Goal: Task Accomplishment & Management: Manage account settings

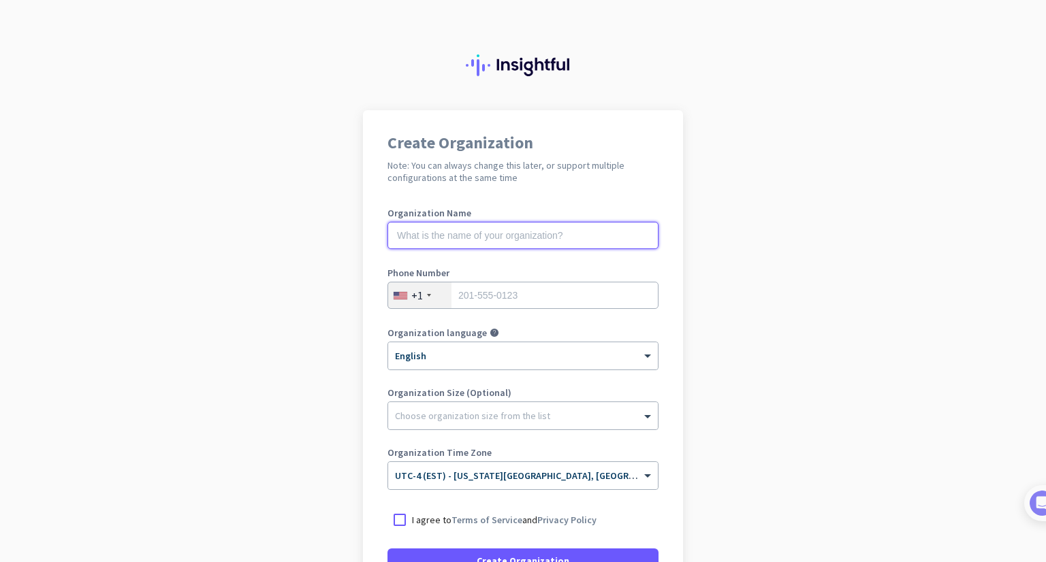
click at [485, 236] on input "text" at bounding box center [522, 235] width 271 height 27
type input "[PERSON_NAME]"
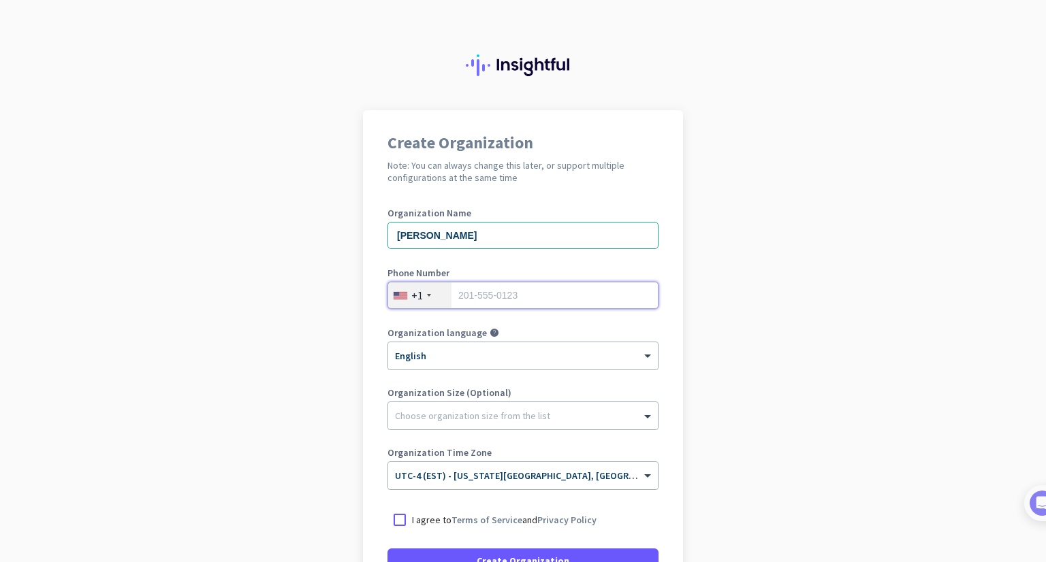
click at [475, 298] on input "tel" at bounding box center [522, 295] width 271 height 27
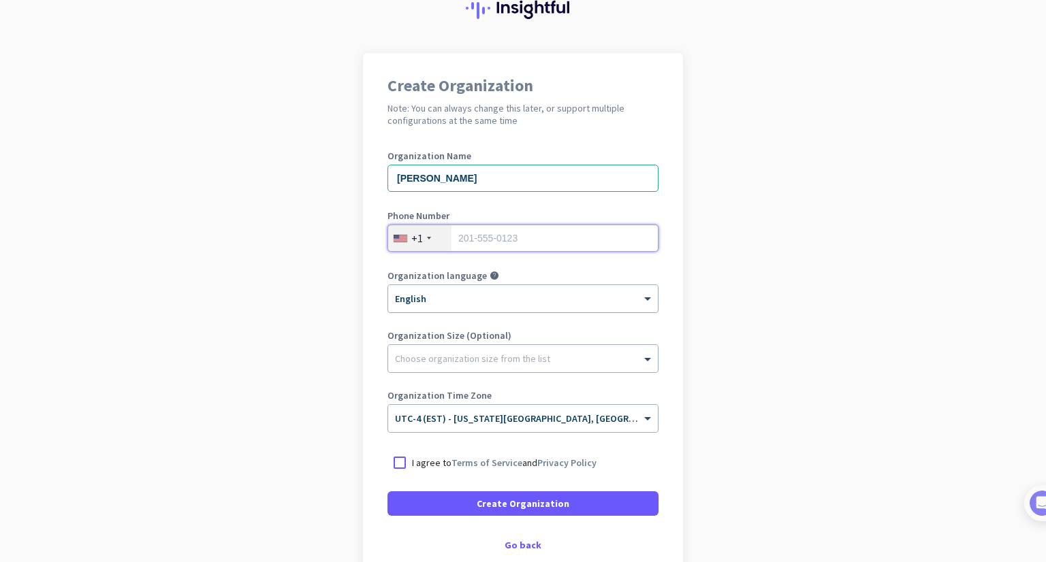
scroll to position [59, 0]
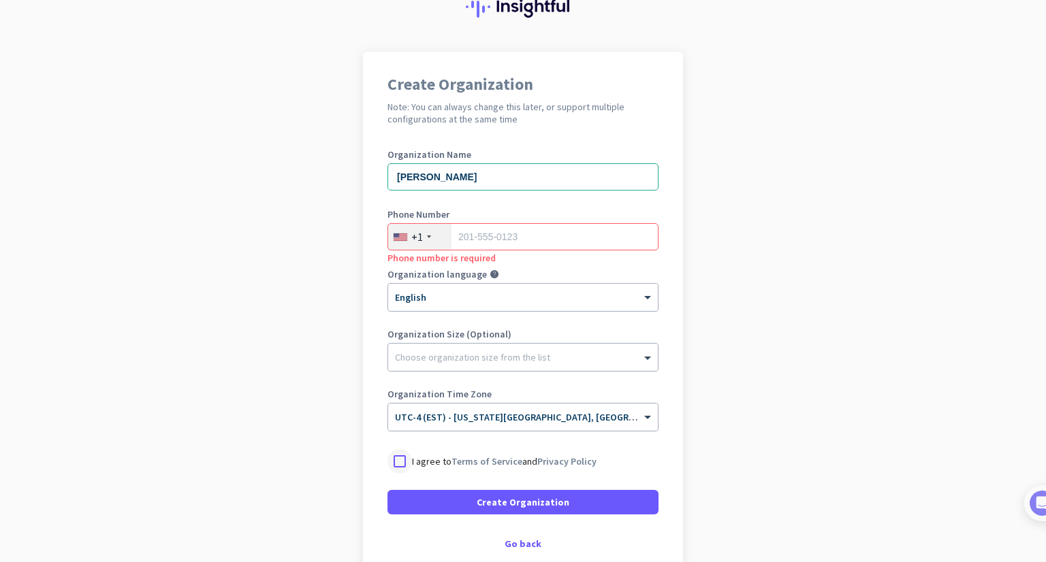
click at [397, 453] on div at bounding box center [399, 461] width 25 height 25
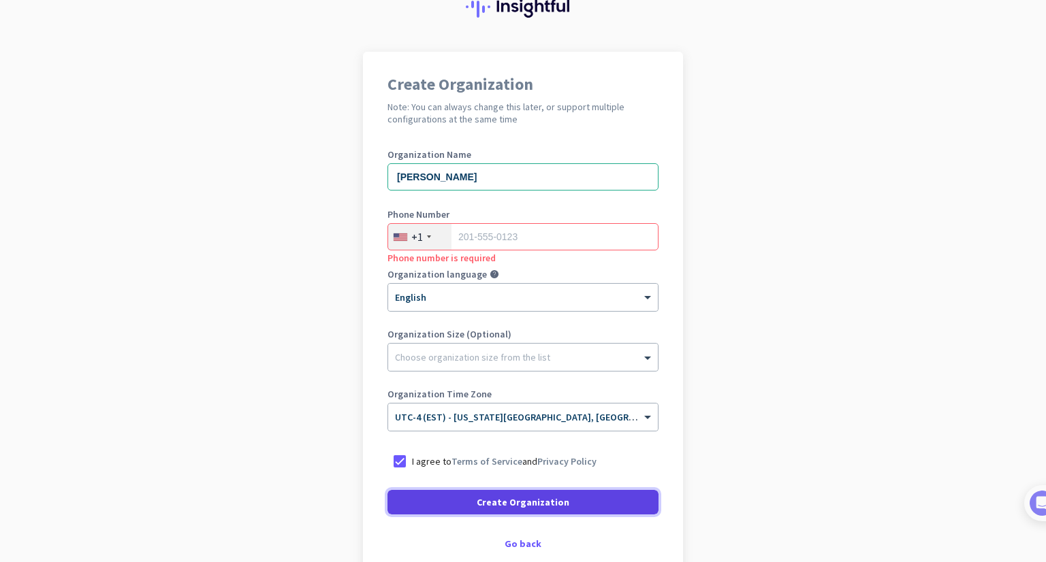
click at [450, 504] on span at bounding box center [522, 502] width 271 height 33
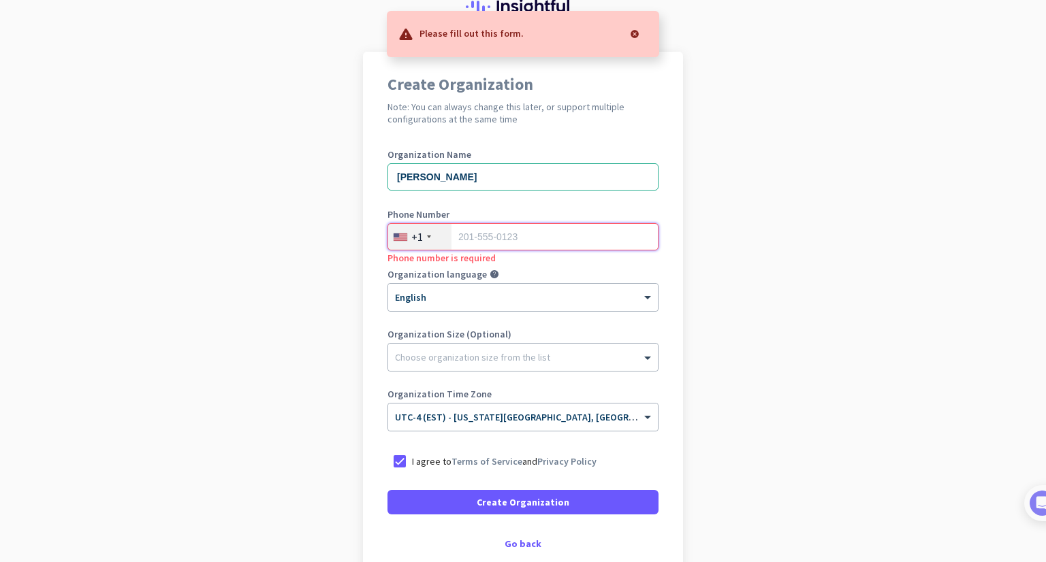
click at [488, 231] on input "tel" at bounding box center [522, 236] width 271 height 27
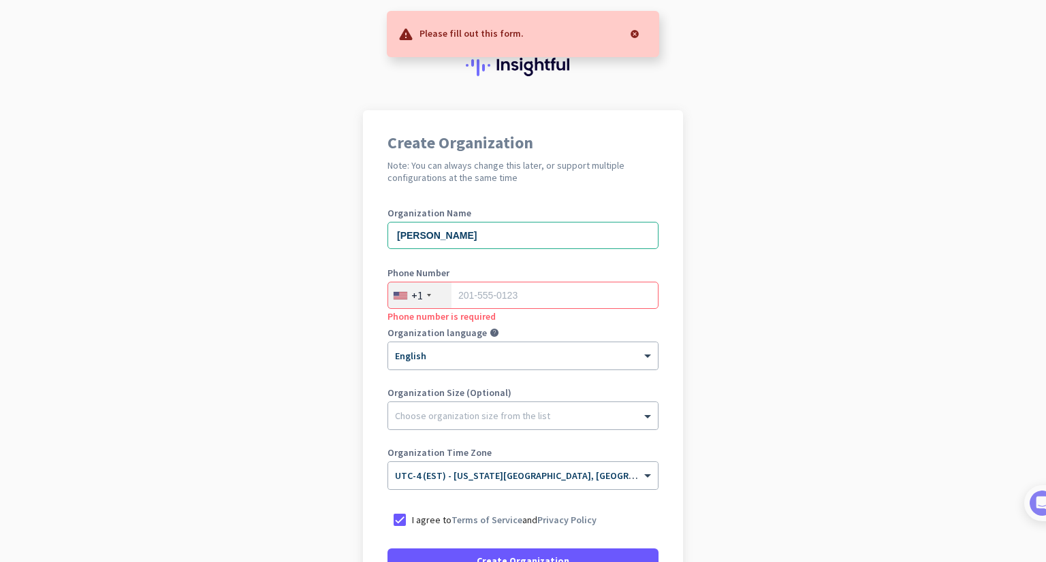
click at [427, 298] on div "+1" at bounding box center [419, 296] width 63 height 26
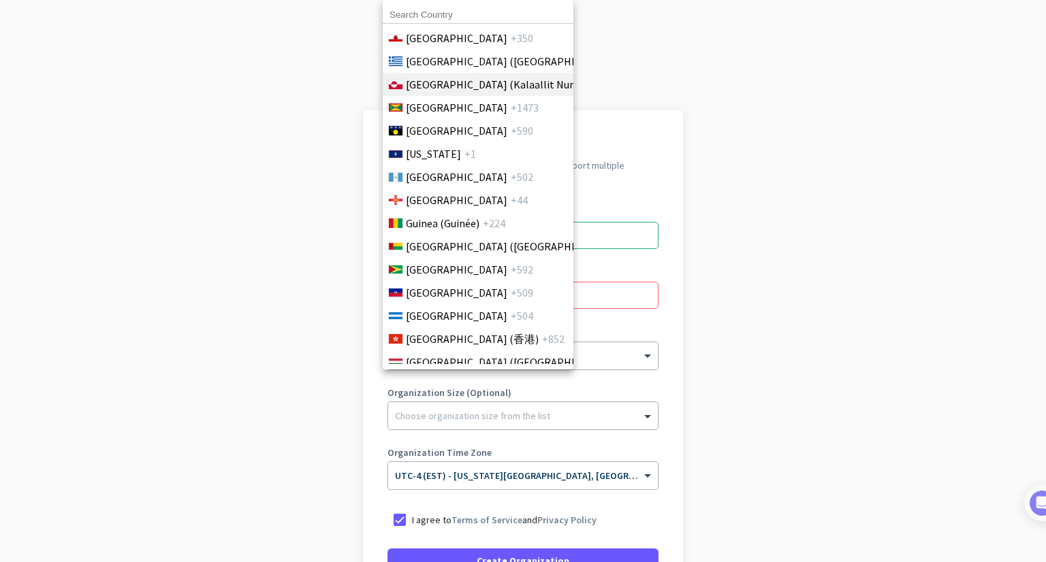
scroll to position [2034, 0]
click at [448, 20] on input at bounding box center [478, 15] width 191 height 18
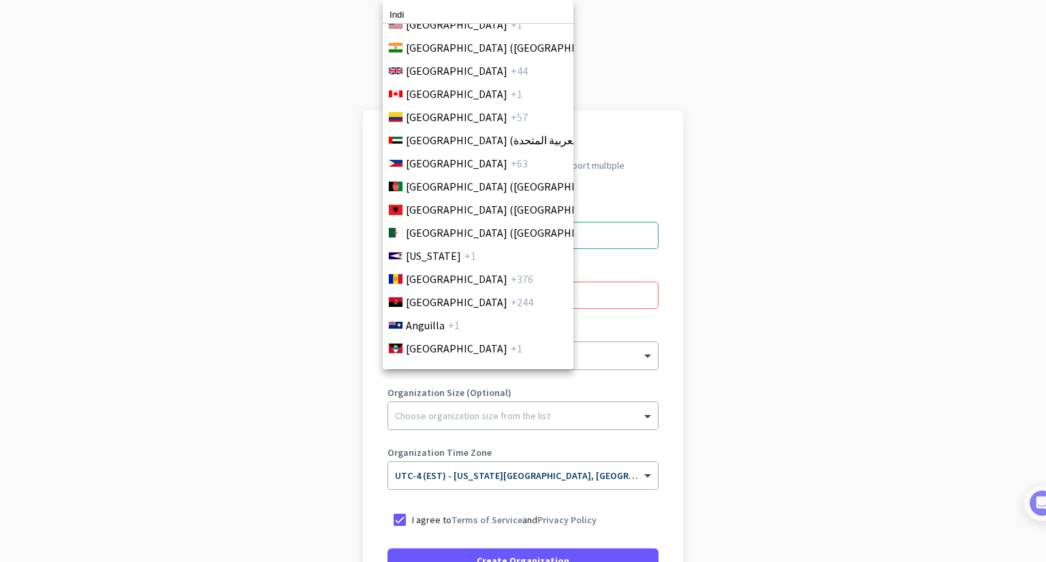
scroll to position [0, 0]
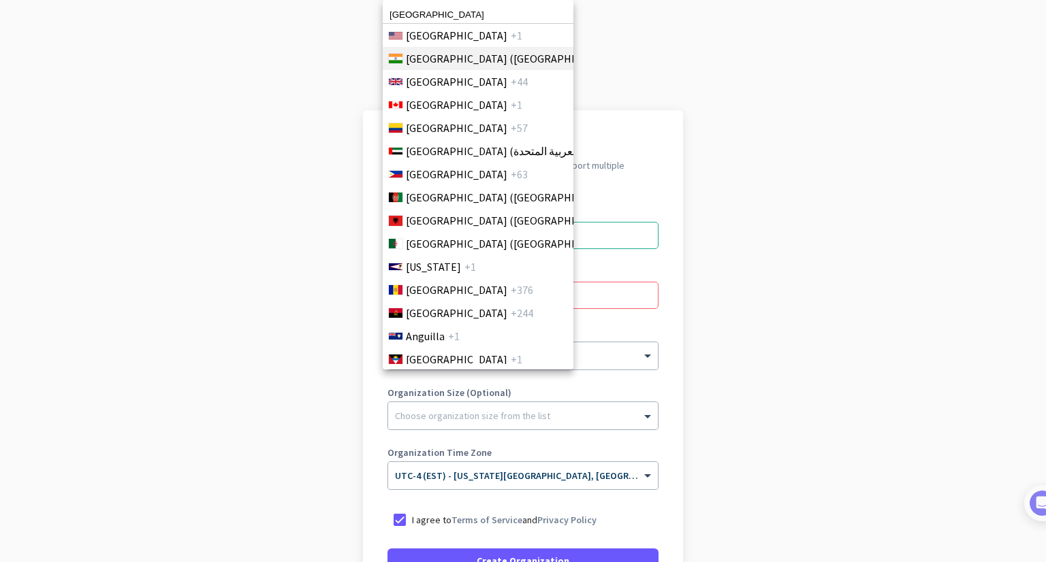
type input "[GEOGRAPHIC_DATA]"
click at [458, 63] on span "[GEOGRAPHIC_DATA] ([GEOGRAPHIC_DATA])" at bounding box center [512, 58] width 212 height 16
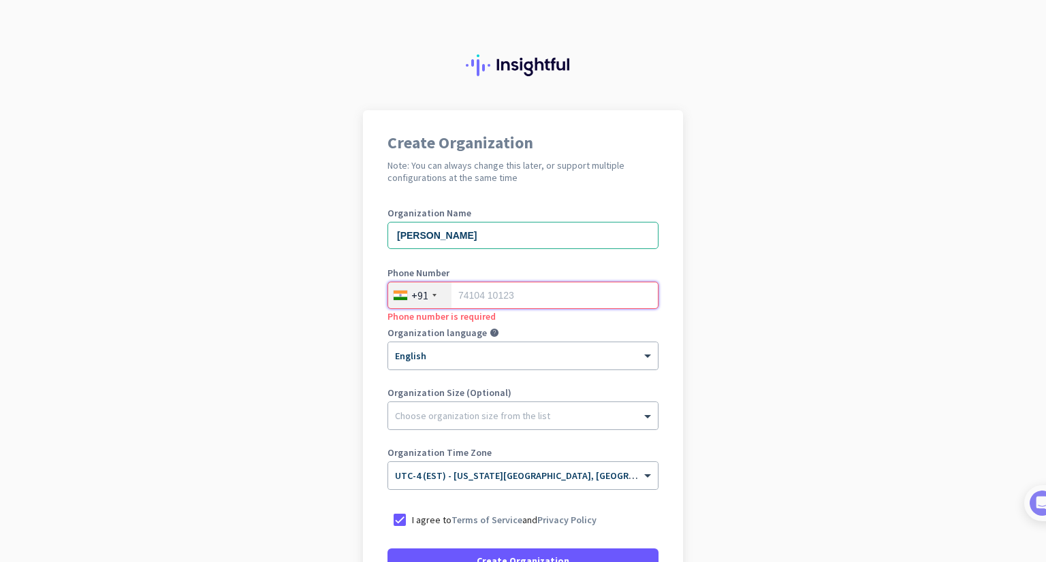
click at [504, 300] on input "tel" at bounding box center [522, 295] width 271 height 27
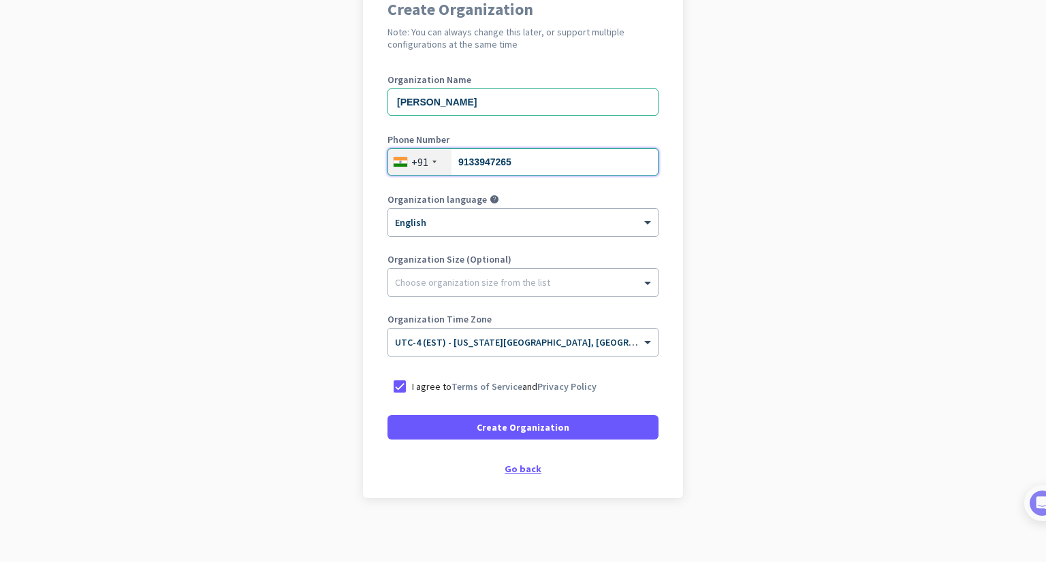
scroll to position [138, 0]
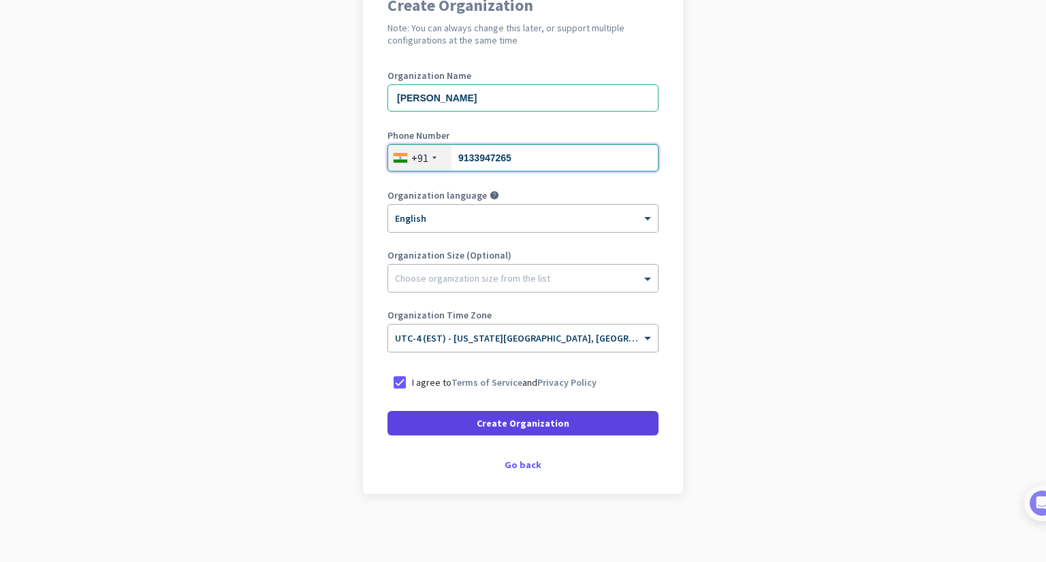
type input "9133947265"
click at [508, 422] on span "Create Organization" at bounding box center [523, 424] width 93 height 14
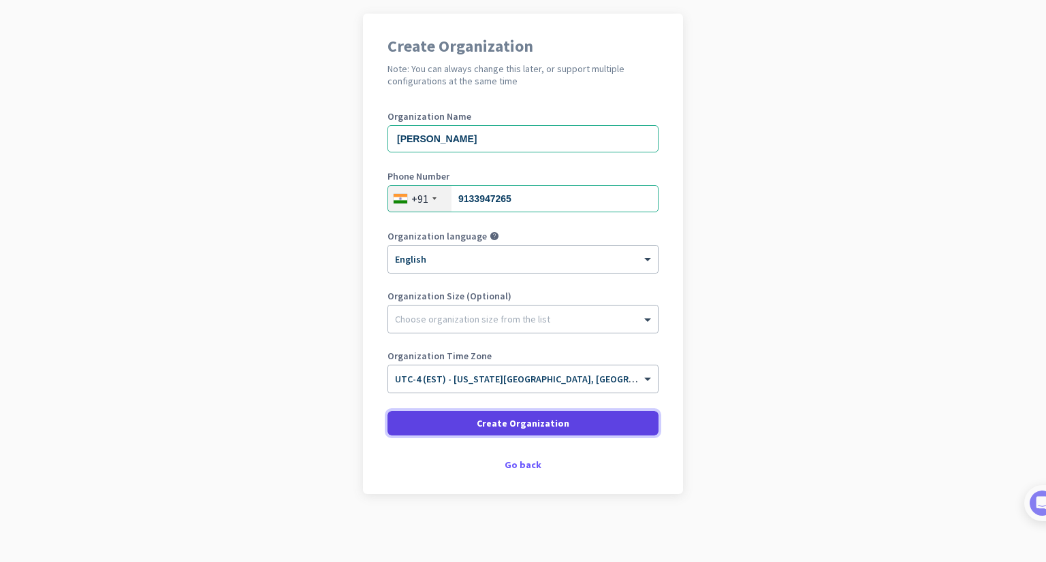
click at [497, 418] on span "Create Organization" at bounding box center [523, 424] width 93 height 14
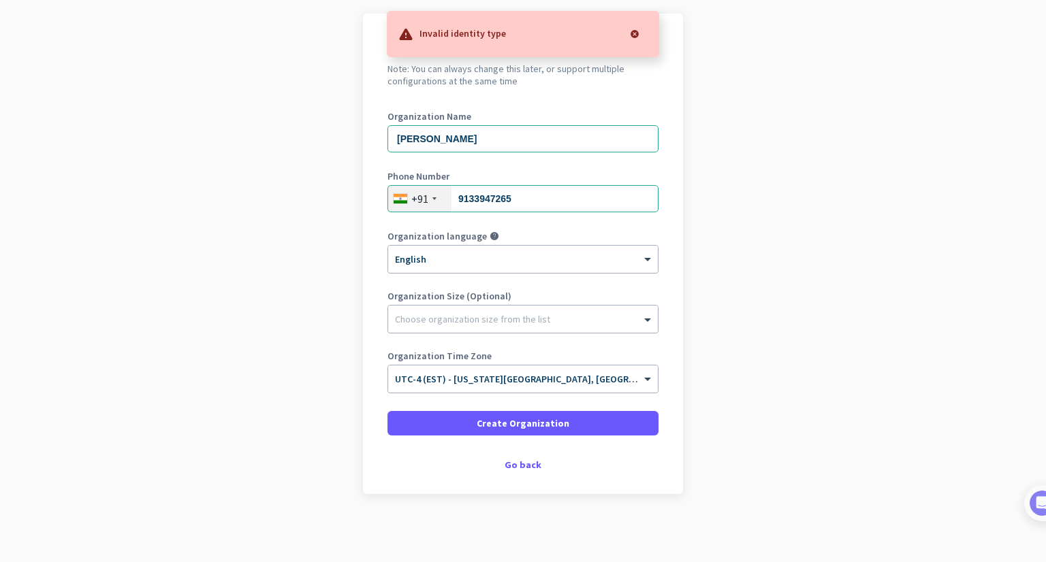
click at [633, 39] on div at bounding box center [634, 33] width 27 height 27
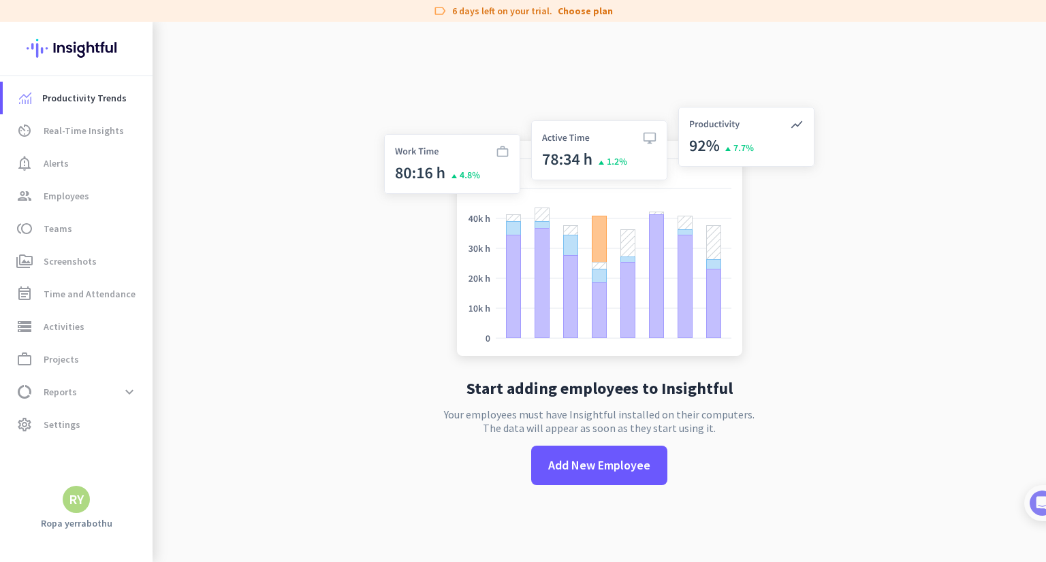
click at [524, 331] on div "Start adding employees to Insightful Your employees must have Insightful instal…" at bounding box center [599, 303] width 451 height 562
click at [101, 383] on span "data_usage Reports expand_more" at bounding box center [78, 392] width 128 height 25
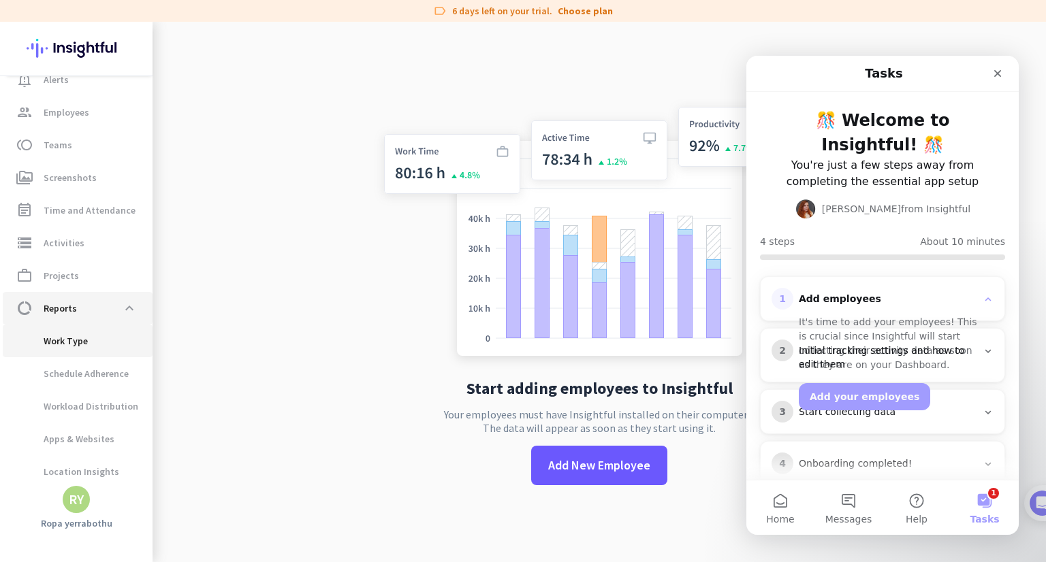
scroll to position [86, 0]
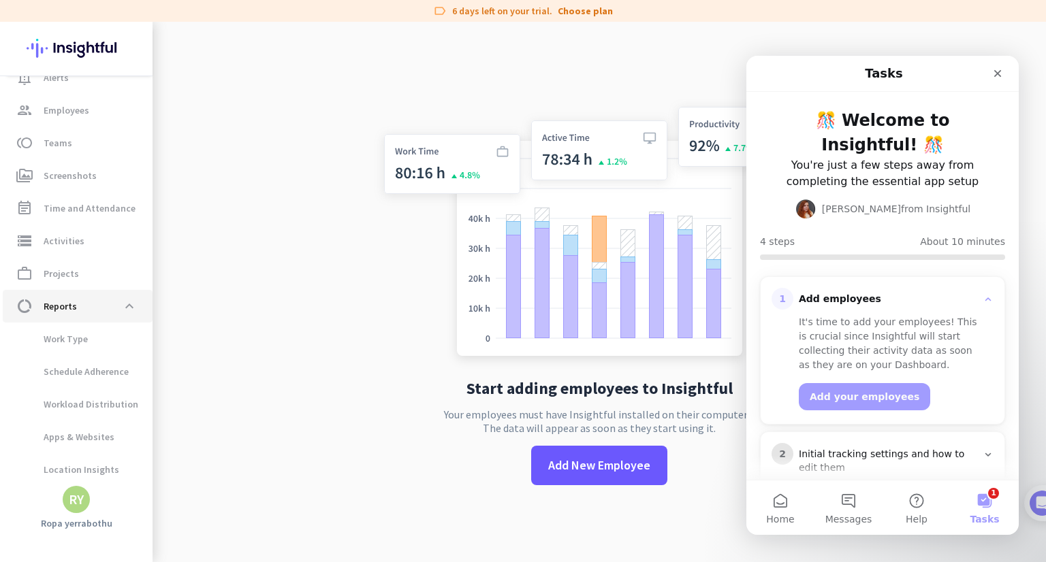
click at [105, 306] on span "data_usage Reports expand_less" at bounding box center [78, 306] width 128 height 25
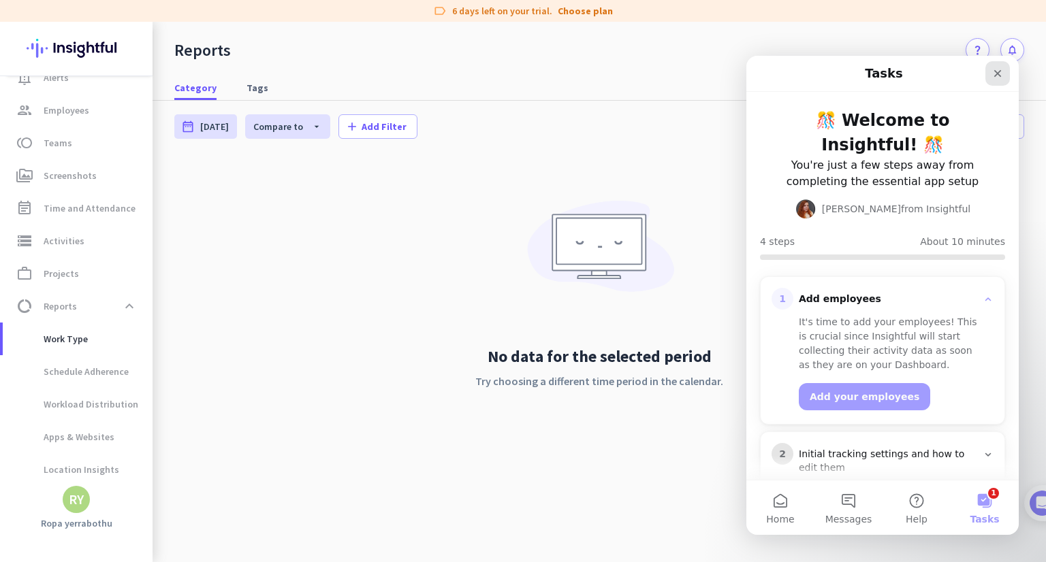
click at [997, 74] on icon "Close" at bounding box center [997, 73] width 7 height 7
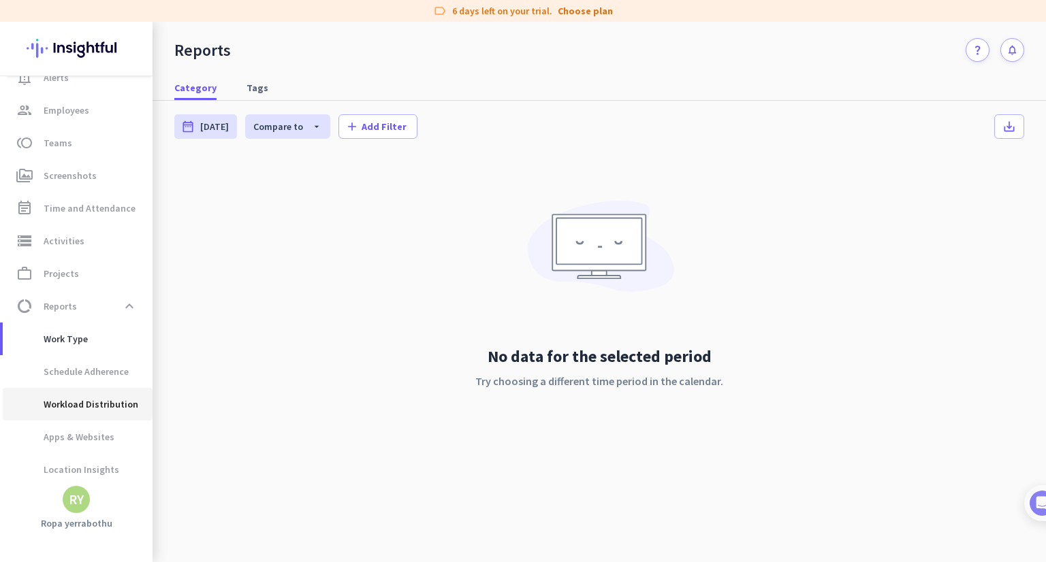
scroll to position [124, 0]
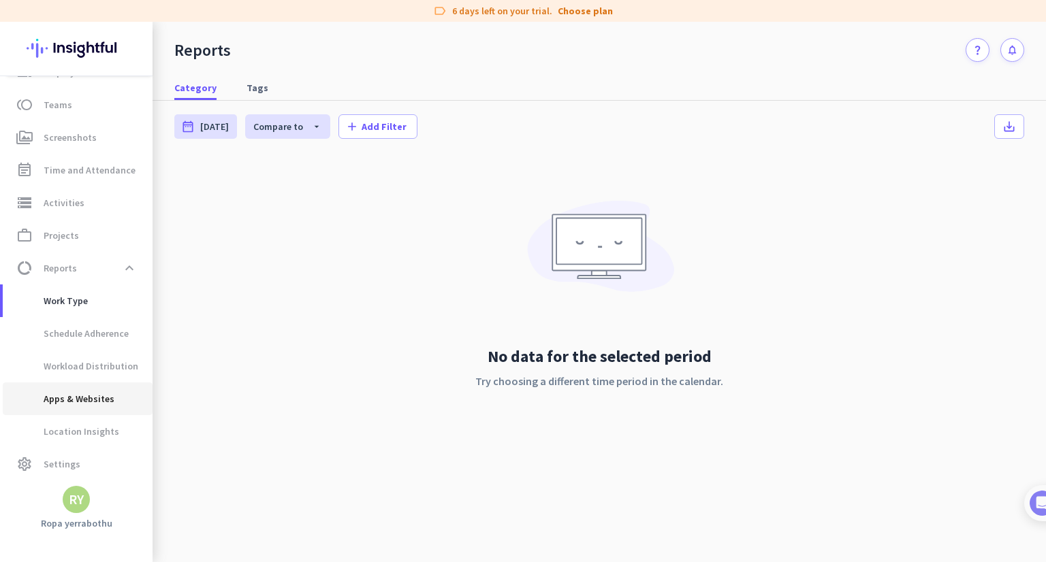
click at [95, 404] on span "Apps & Websites" at bounding box center [64, 399] width 101 height 33
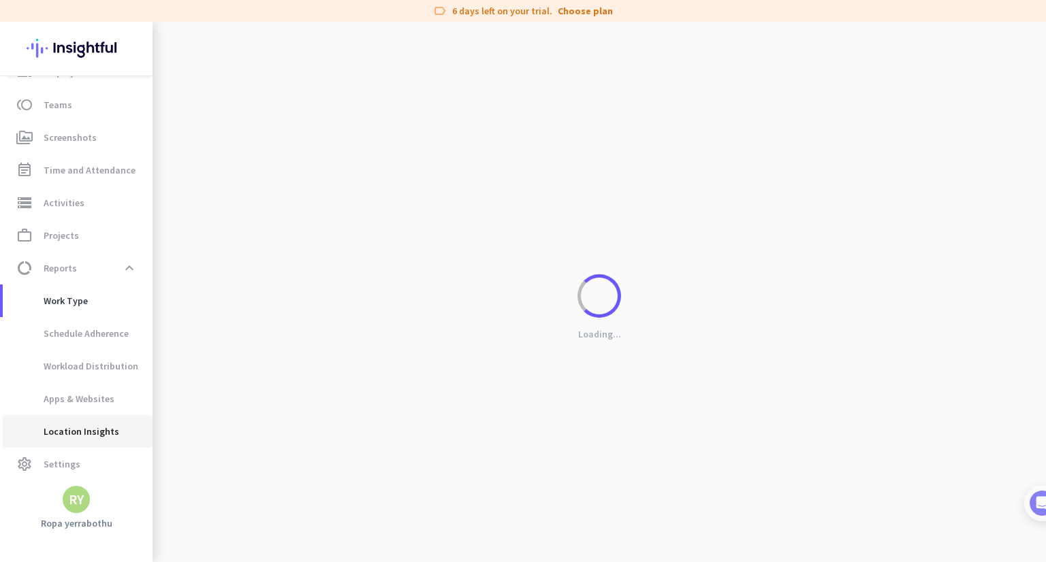
click at [99, 428] on span "Location Insights" at bounding box center [67, 431] width 106 height 33
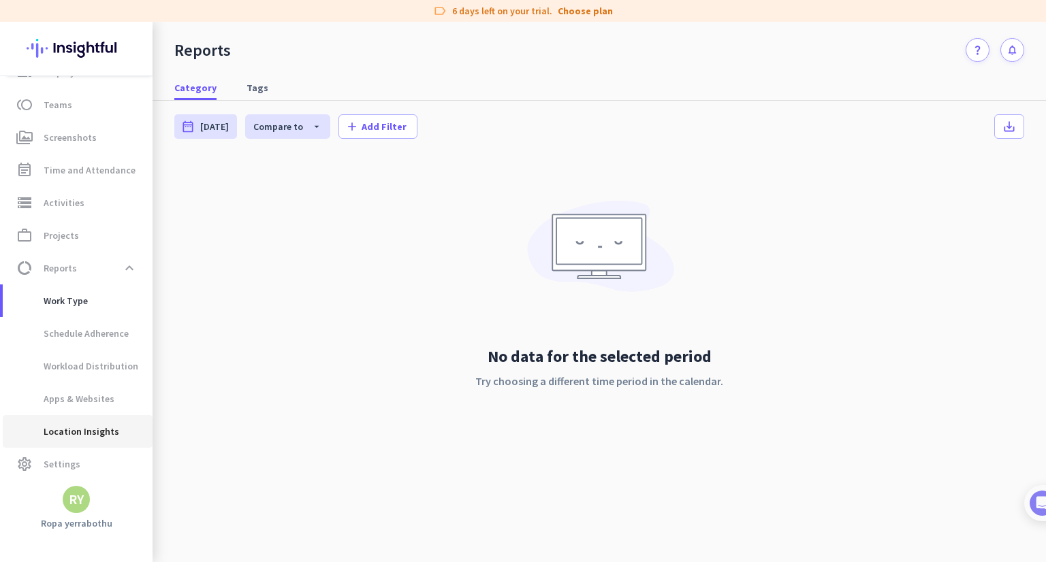
type input "[DATE] - [DATE]"
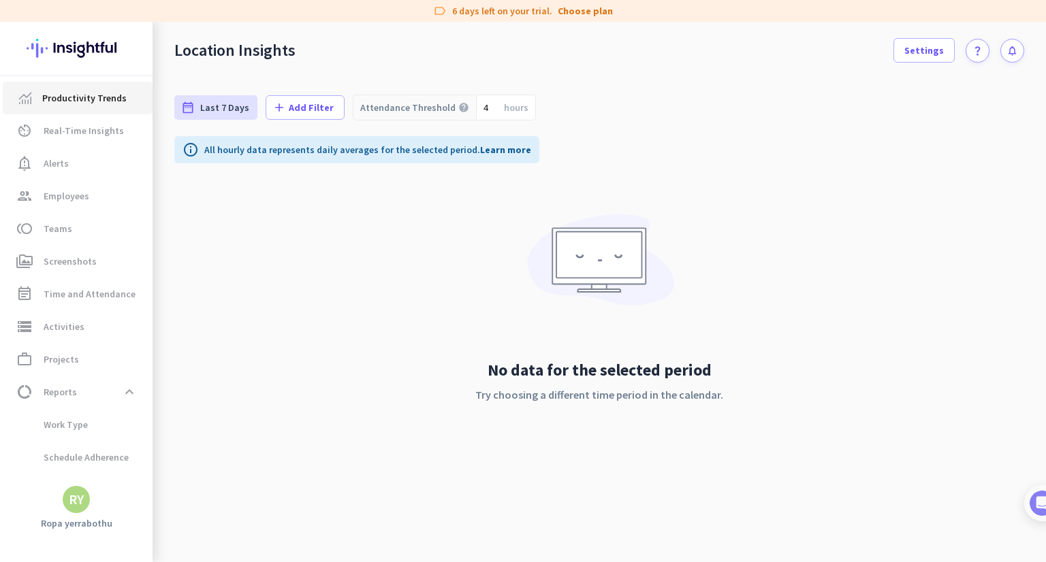
drag, startPoint x: 63, startPoint y: 223, endPoint x: 95, endPoint y: 94, distance: 133.4
click at [95, 94] on span "Productivity Trends" at bounding box center [84, 98] width 84 height 16
type input "[DATE] - [DATE]"
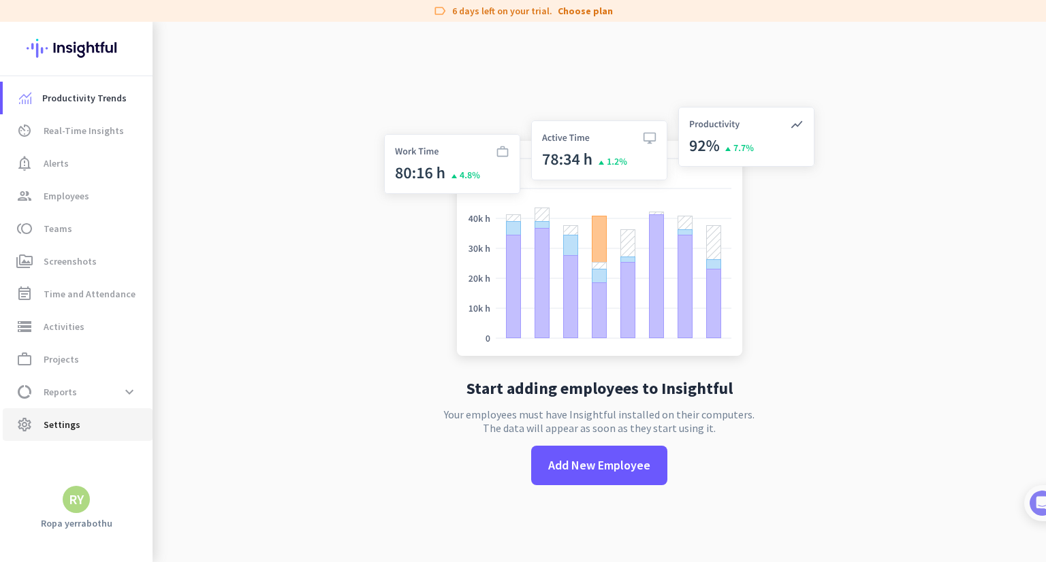
click at [93, 428] on span "settings Settings" at bounding box center [78, 425] width 128 height 16
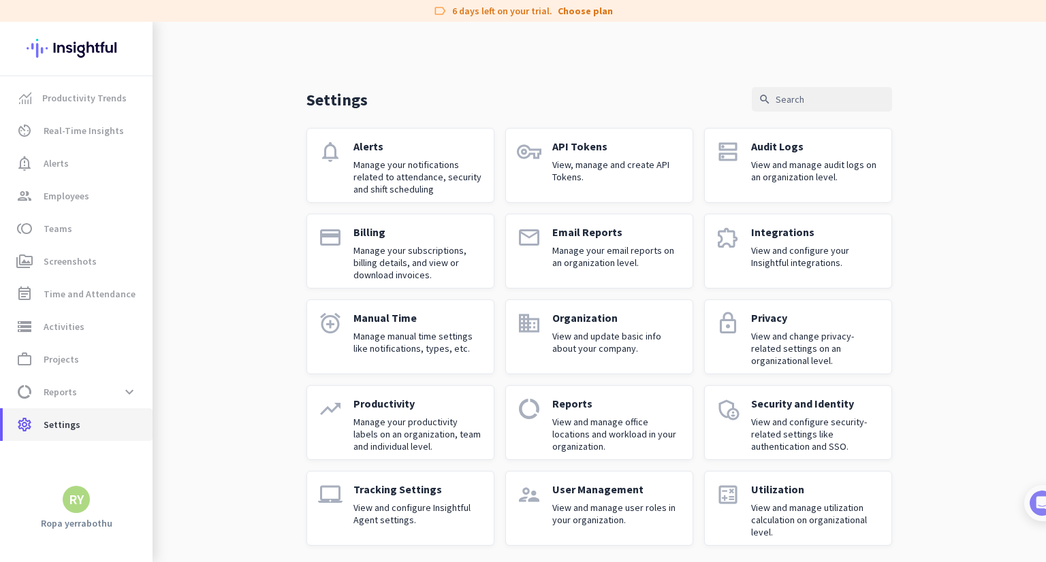
click at [93, 428] on span "settings Settings" at bounding box center [78, 425] width 128 height 16
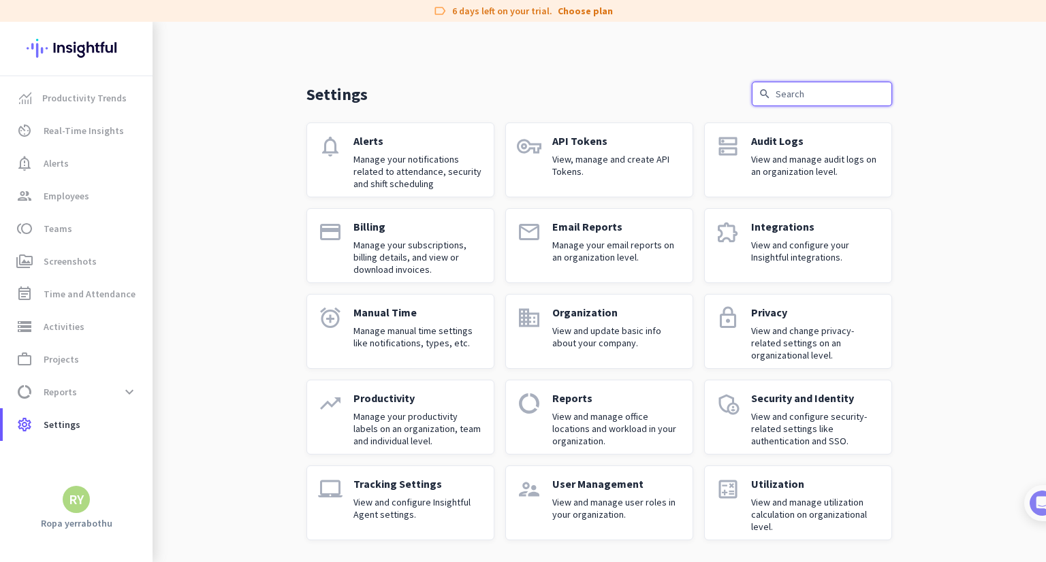
click at [793, 94] on input "text" at bounding box center [822, 94] width 140 height 25
click at [682, 145] on link "vpn_key API Tokens View, manage and create API Tokens." at bounding box center [599, 160] width 188 height 75
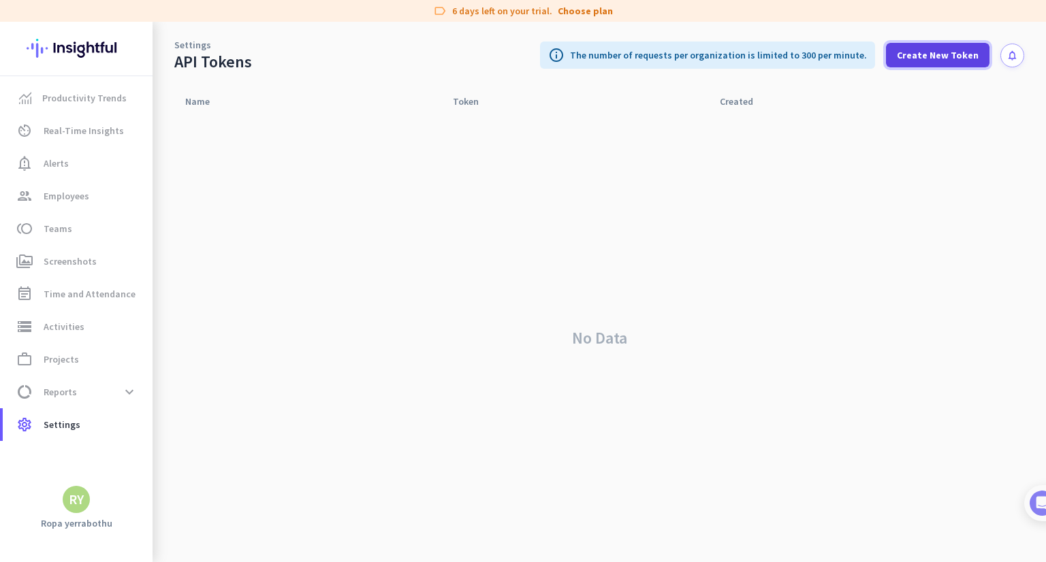
click at [959, 56] on span "Create New Token" at bounding box center [938, 55] width 82 height 14
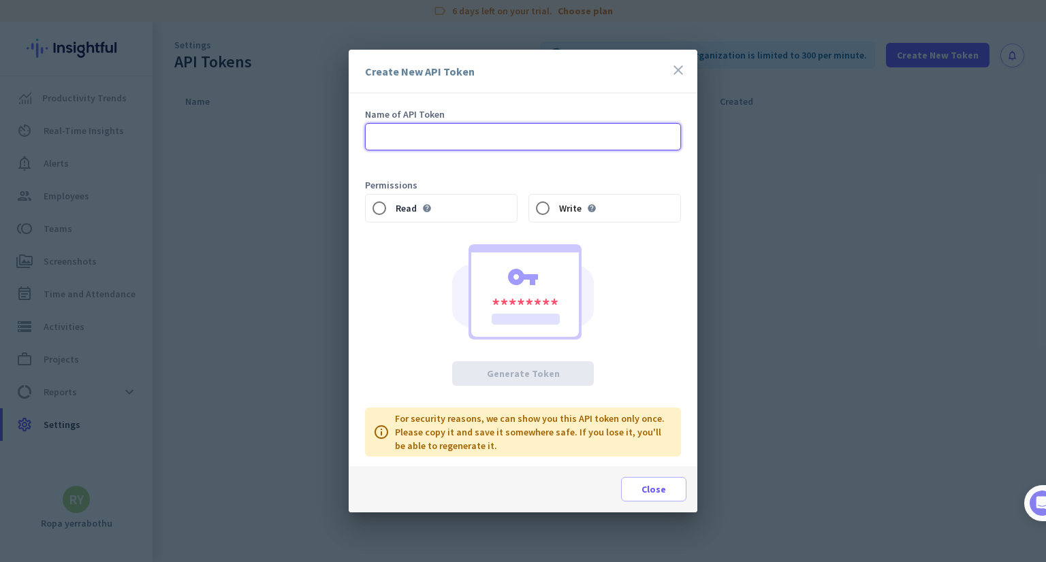
click at [417, 130] on input "text" at bounding box center [523, 136] width 316 height 27
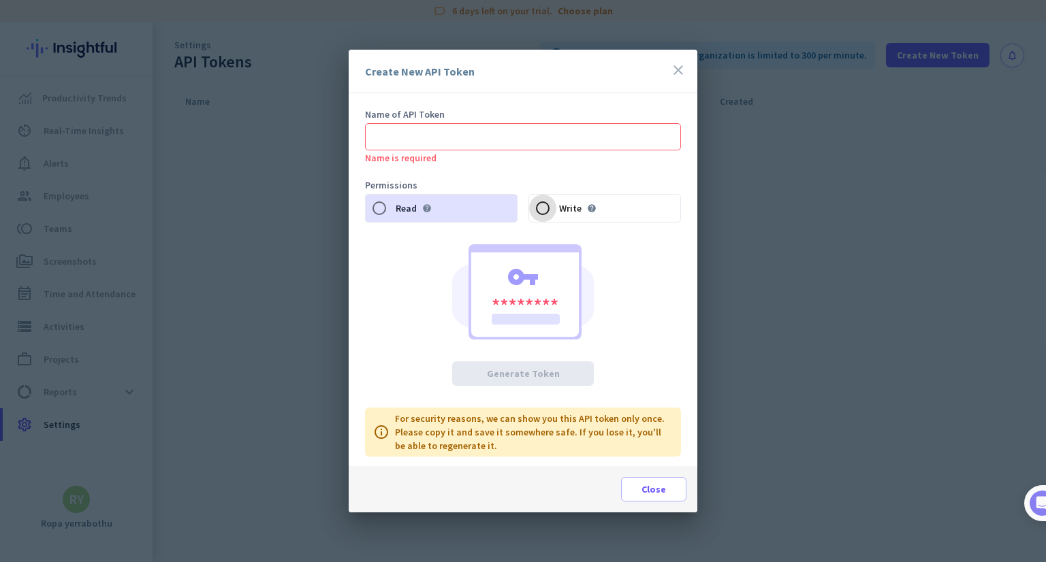
click at [550, 209] on input "Write help" at bounding box center [542, 208] width 27 height 27
radio input "true"
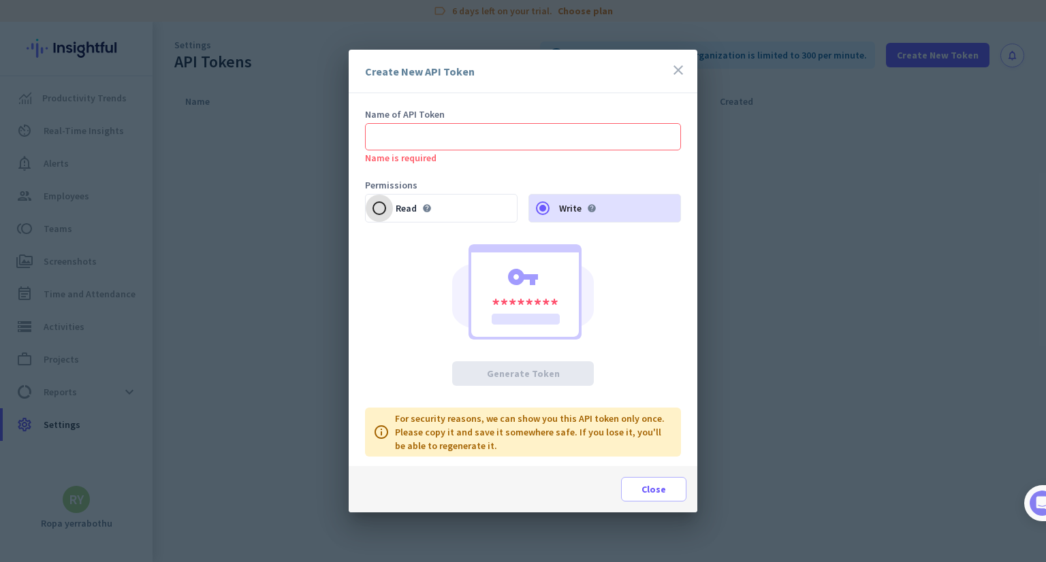
click at [375, 209] on input "Read help" at bounding box center [379, 208] width 27 height 27
radio input "true"
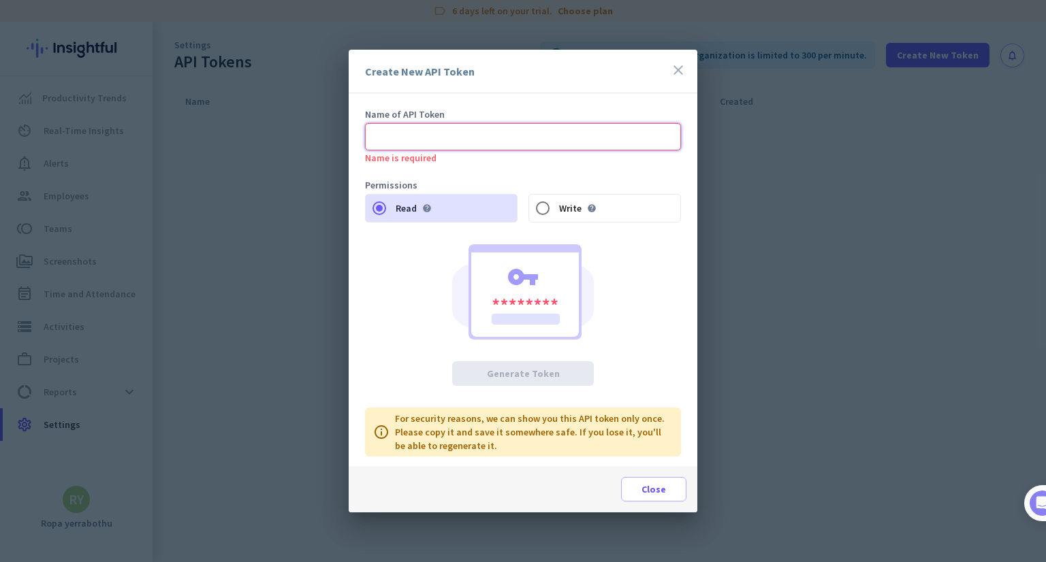
click at [438, 146] on input "text" at bounding box center [523, 136] width 316 height 27
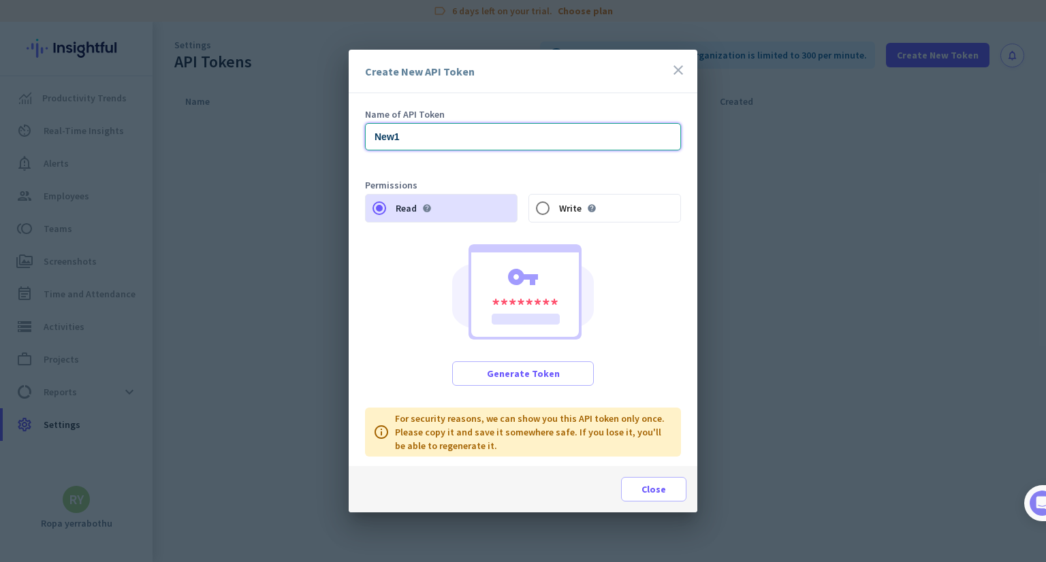
type input "New1"
click at [531, 368] on span "Generate Token" at bounding box center [523, 374] width 73 height 14
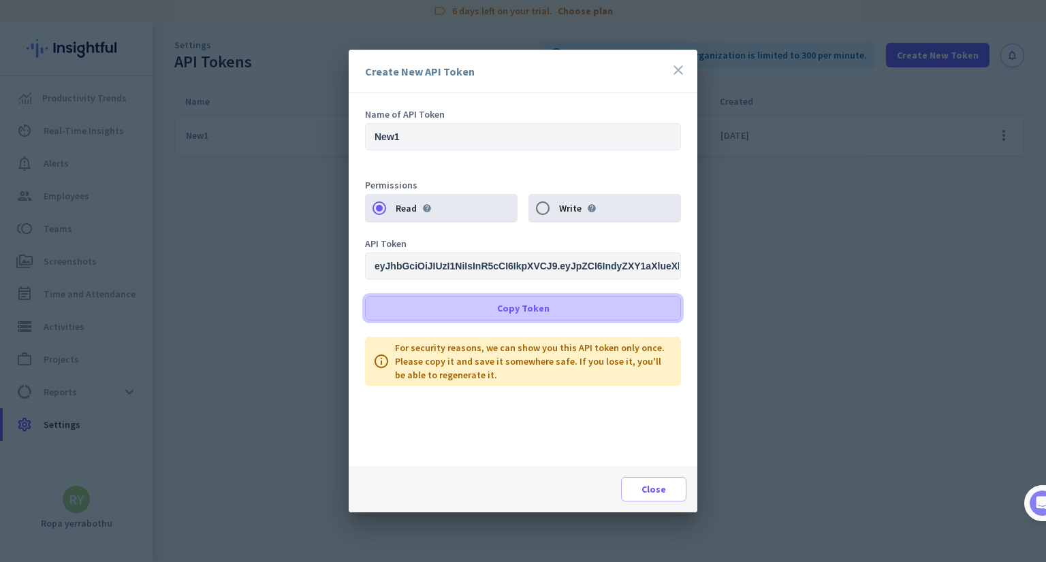
click at [556, 302] on span at bounding box center [523, 308] width 315 height 33
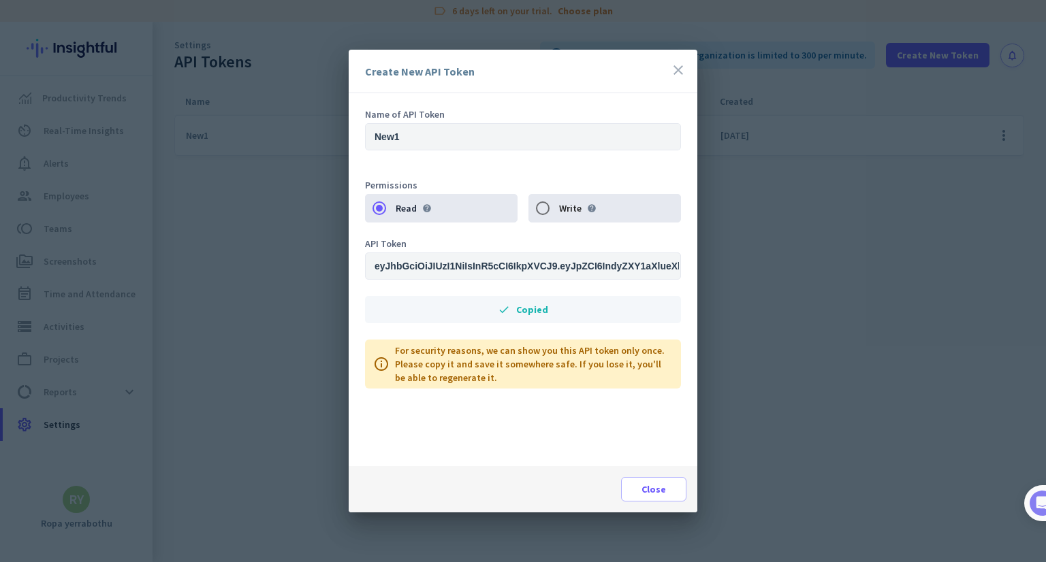
click at [680, 71] on icon "close" at bounding box center [678, 70] width 16 height 16
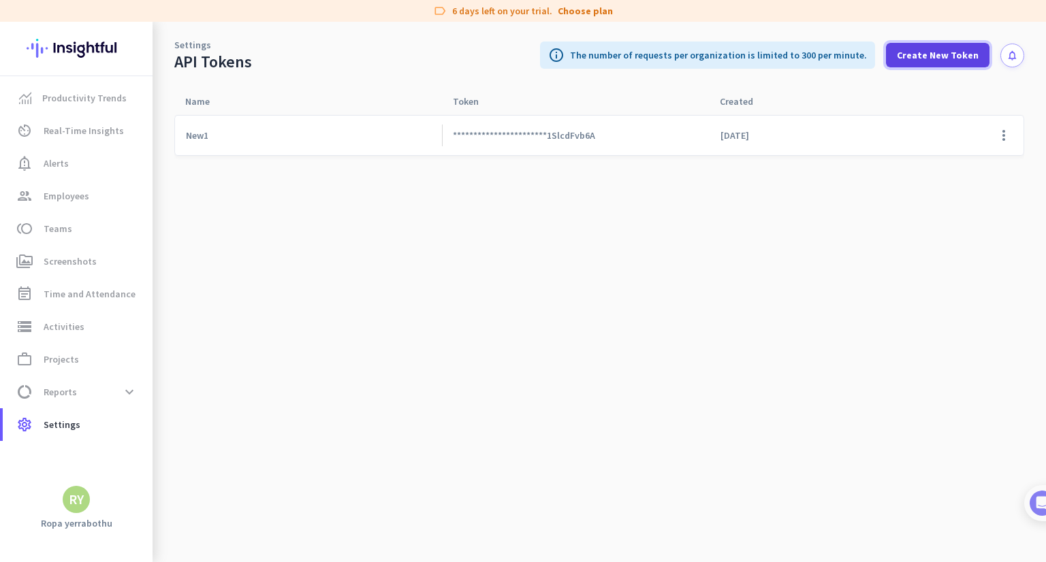
click at [948, 54] on span "Create New Token" at bounding box center [938, 55] width 82 height 14
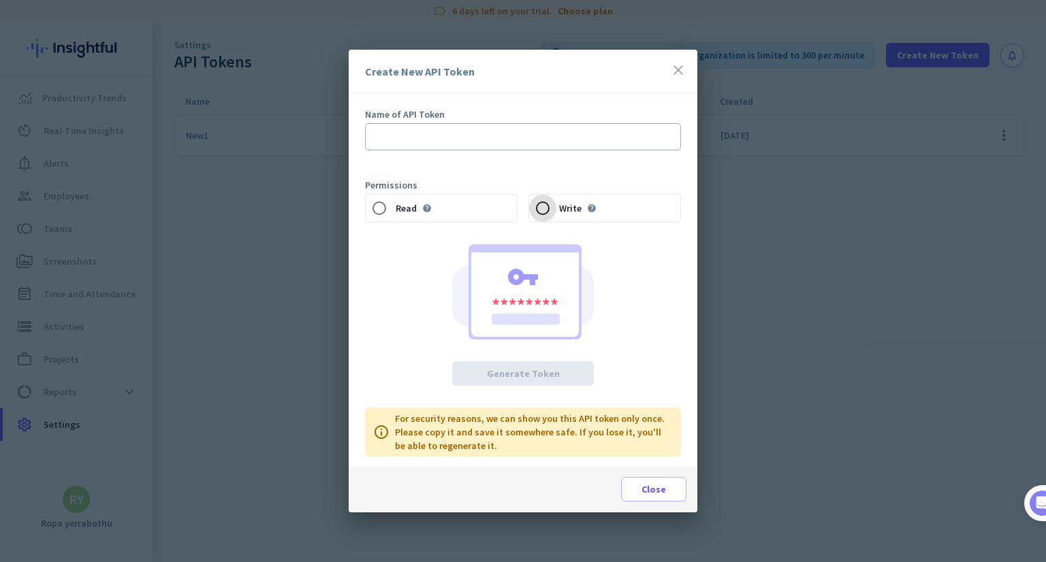
click at [544, 208] on input "Write help" at bounding box center [542, 208] width 27 height 27
radio input "true"
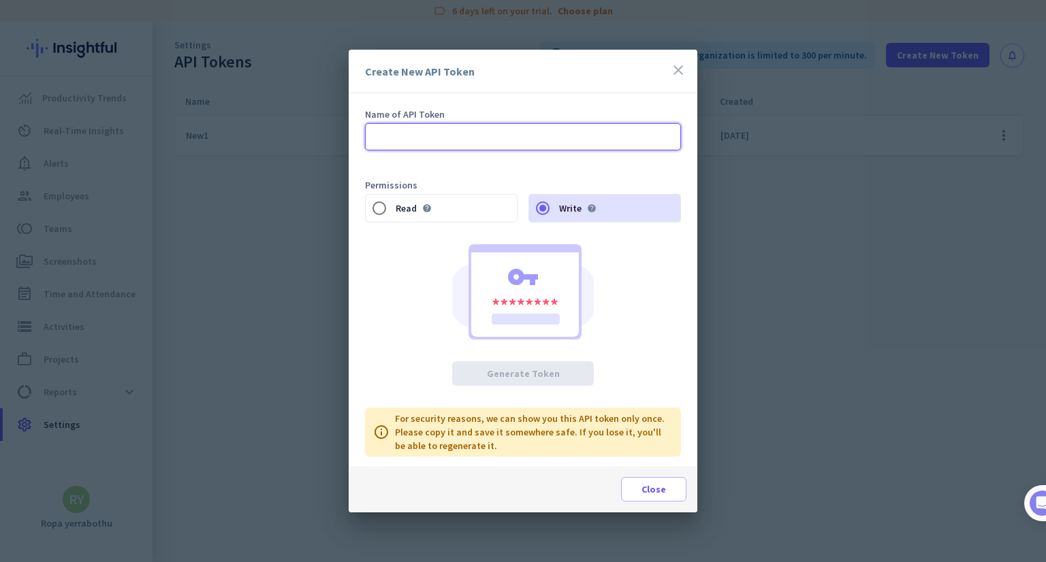
click at [481, 141] on input "text" at bounding box center [523, 136] width 316 height 27
type input "New123"
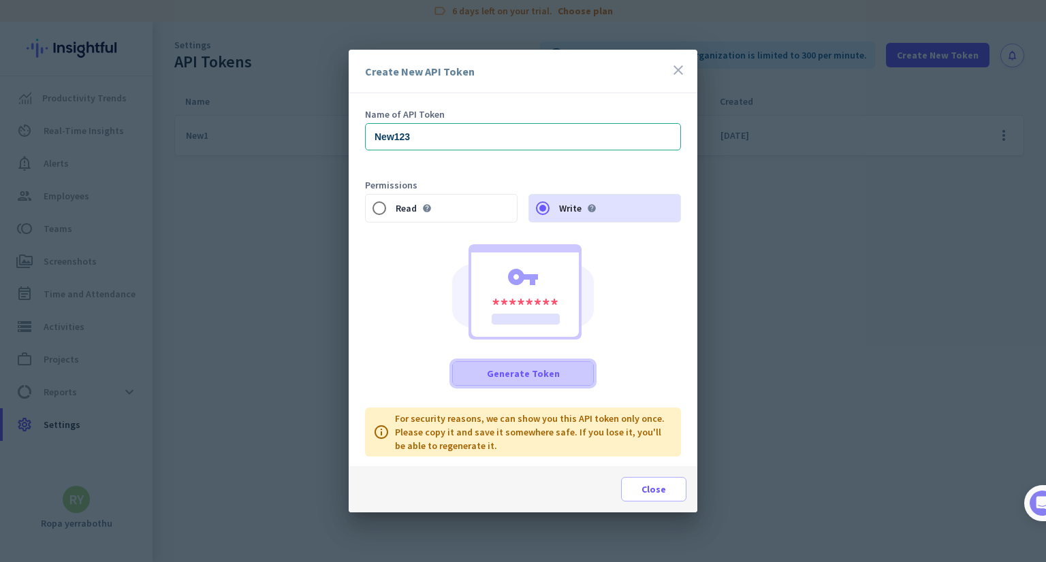
click at [550, 370] on span "Generate Token" at bounding box center [523, 374] width 73 height 14
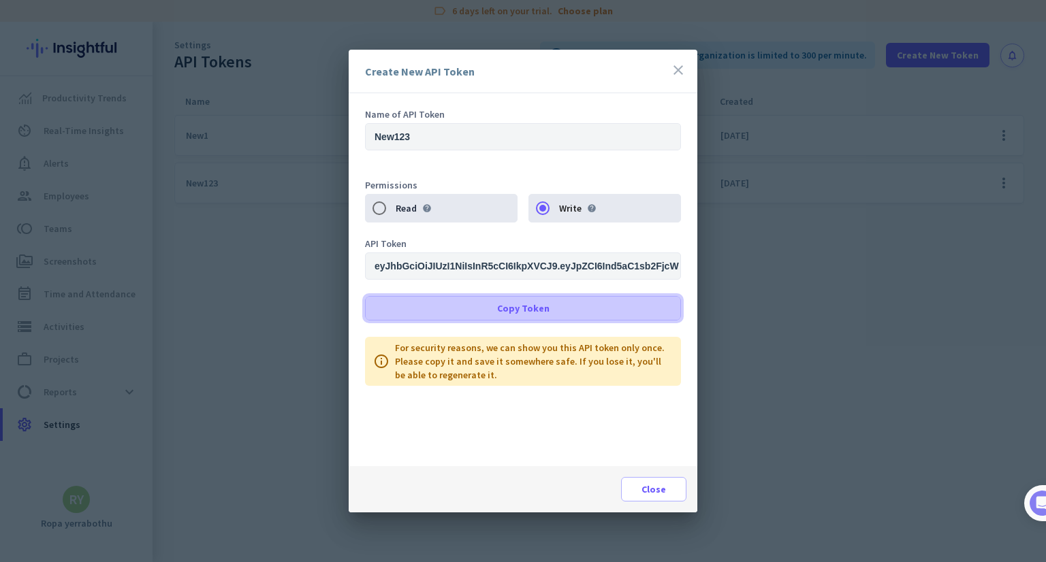
click at [559, 301] on span at bounding box center [523, 308] width 315 height 33
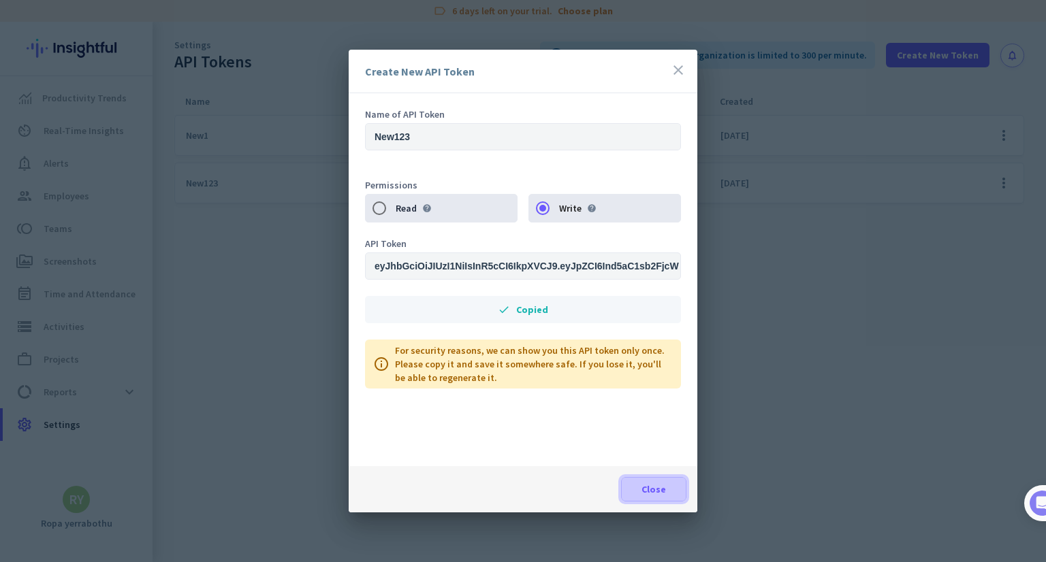
click at [659, 497] on span at bounding box center [654, 489] width 64 height 33
